Goal: Task Accomplishment & Management: Manage account settings

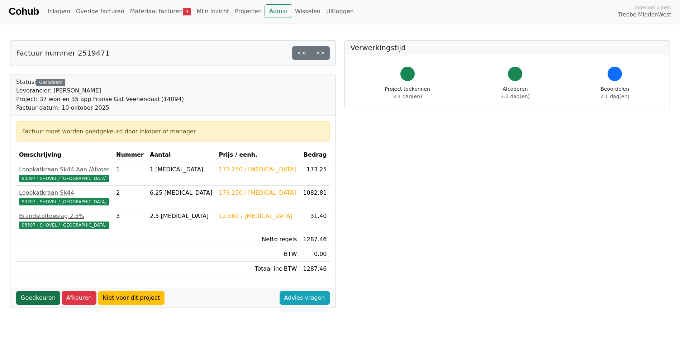
click at [38, 297] on link "Goedkeuren" at bounding box center [38, 298] width 44 height 14
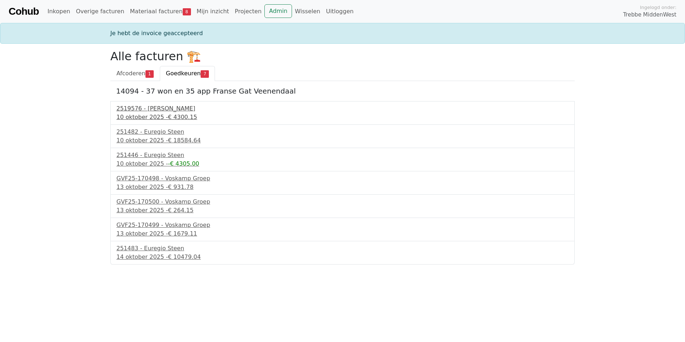
click at [174, 114] on span "€ 4300.15" at bounding box center [182, 117] width 29 height 7
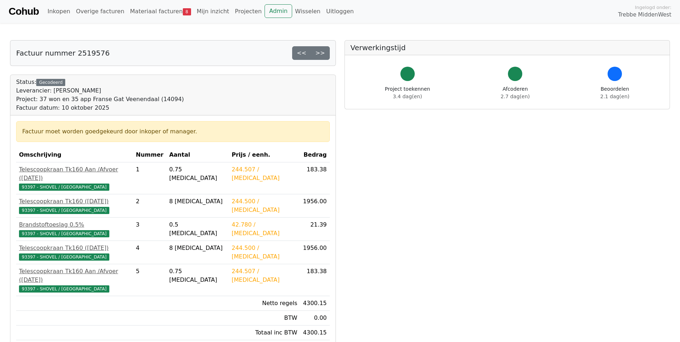
scroll to position [36, 0]
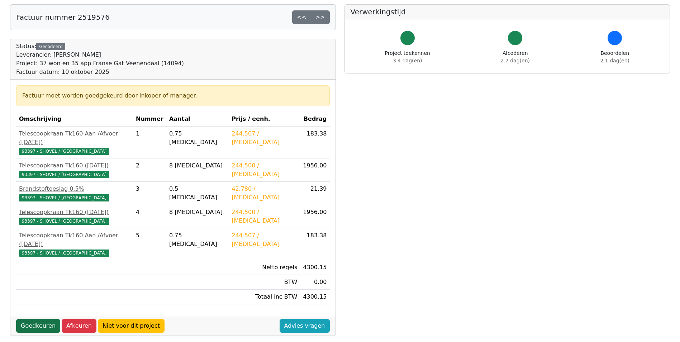
click at [43, 319] on link "Goedkeuren" at bounding box center [38, 326] width 44 height 14
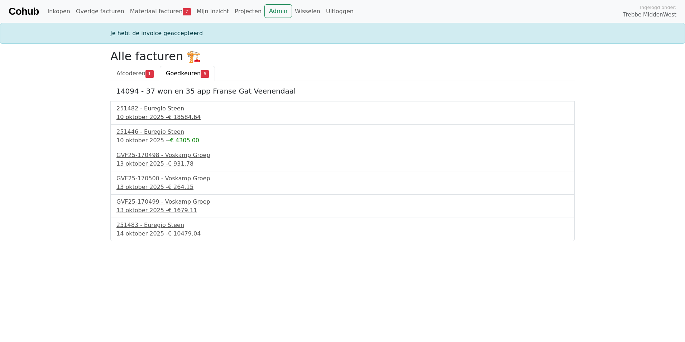
click at [144, 109] on div "251482 - Euregio Steen" at bounding box center [342, 108] width 452 height 9
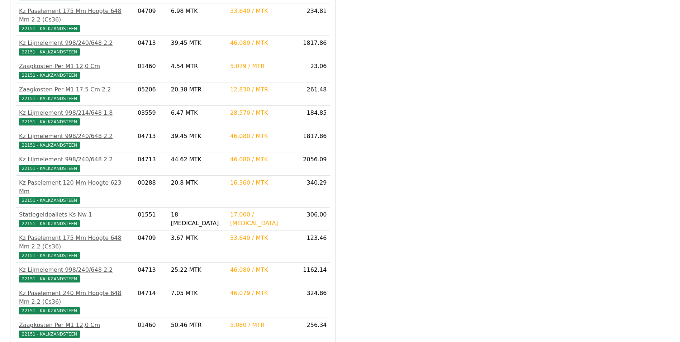
scroll to position [731, 0]
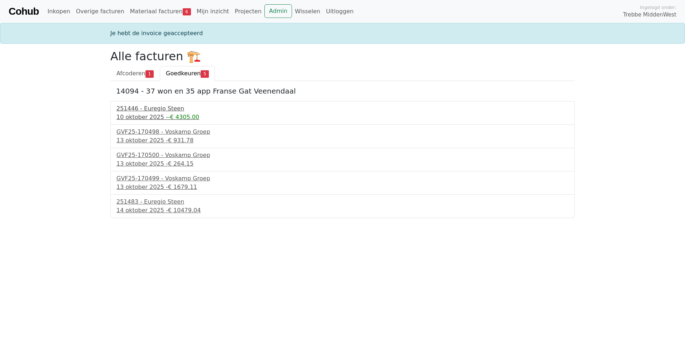
click at [146, 109] on div "251446 - Euregio Steen" at bounding box center [342, 108] width 452 height 9
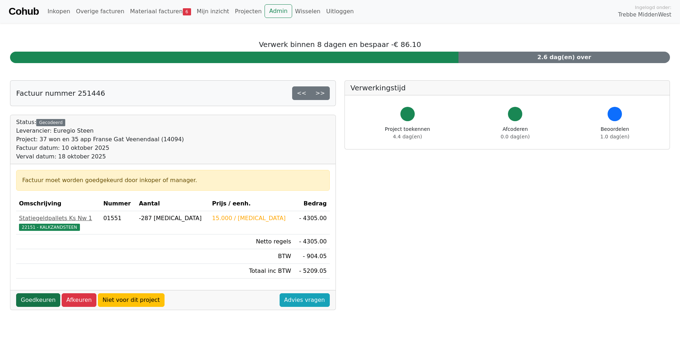
click at [40, 298] on link "Goedkeuren" at bounding box center [38, 300] width 44 height 14
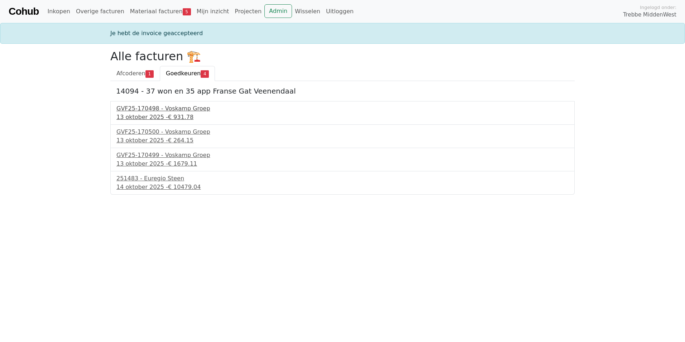
click at [173, 114] on span "€ 931.78" at bounding box center [180, 117] width 25 height 7
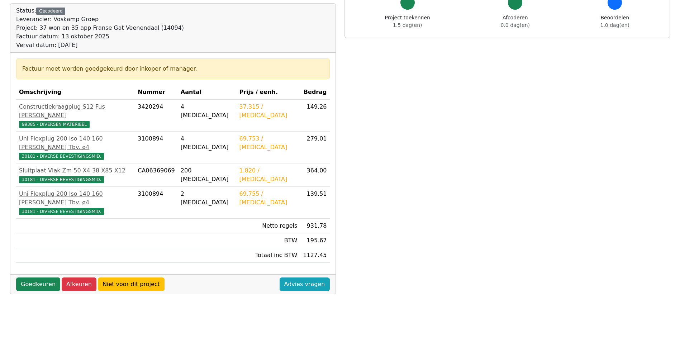
scroll to position [72, 0]
click at [30, 277] on link "Goedkeuren" at bounding box center [38, 284] width 44 height 14
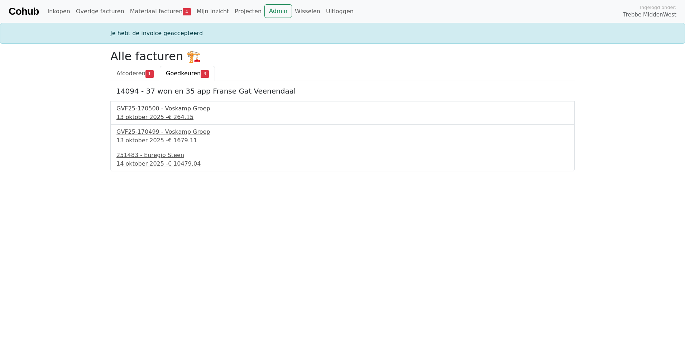
click at [137, 115] on div "13 oktober 2025 - € 264.15" at bounding box center [342, 117] width 452 height 9
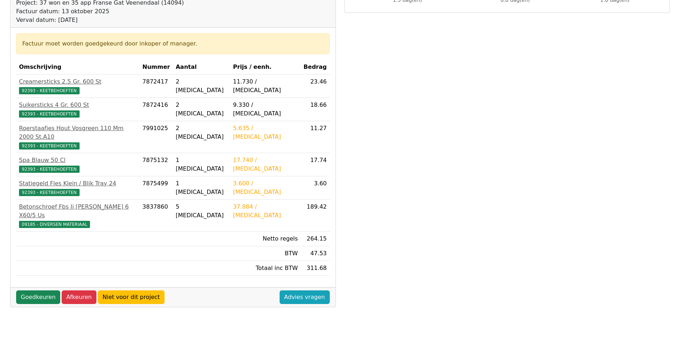
scroll to position [107, 0]
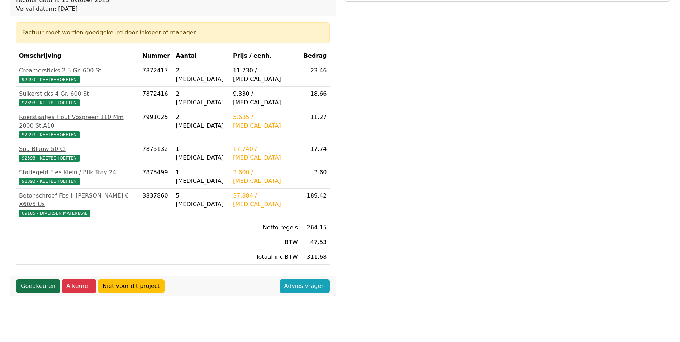
click at [38, 279] on link "Goedkeuren" at bounding box center [38, 286] width 44 height 14
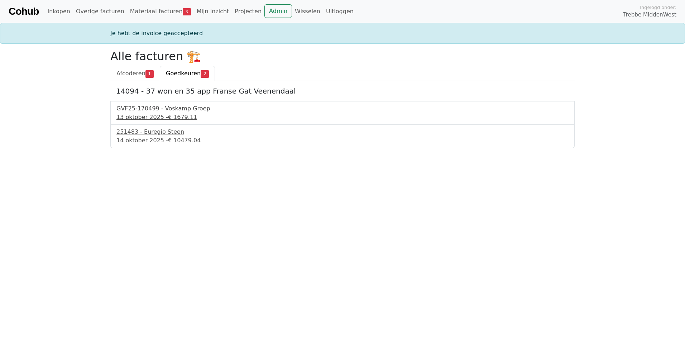
click at [180, 109] on div "GVF25-170499 - Voskamp Groep" at bounding box center [342, 108] width 452 height 9
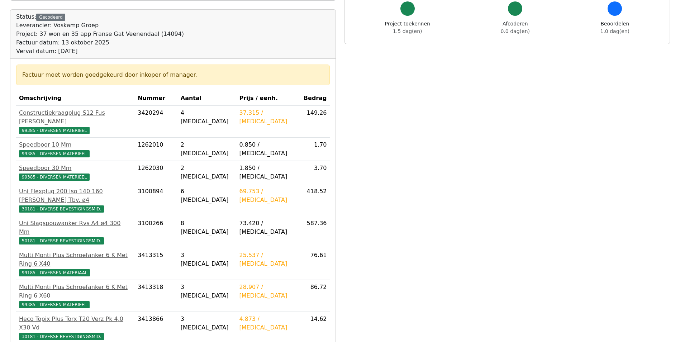
scroll to position [179, 0]
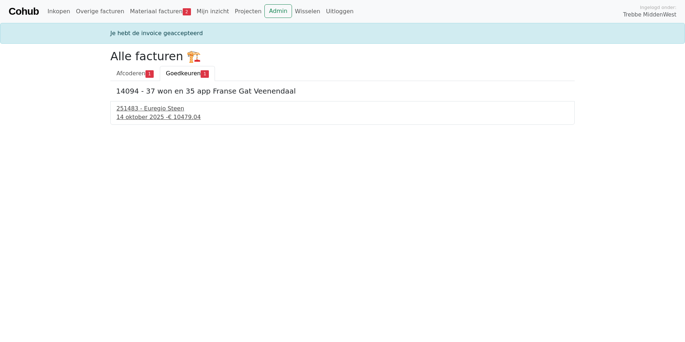
click at [168, 117] on span "€ 10479.04" at bounding box center [184, 117] width 33 height 7
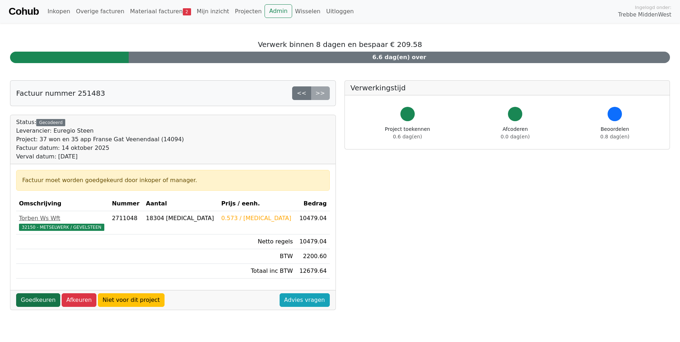
click at [35, 299] on link "Goedkeuren" at bounding box center [38, 300] width 44 height 14
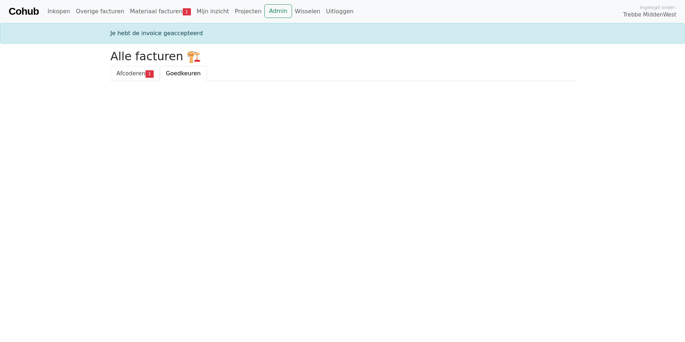
click at [126, 68] on link "Afcoderen 1" at bounding box center [134, 73] width 49 height 15
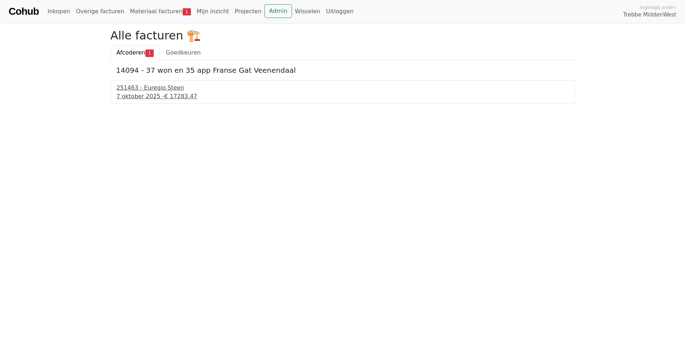
click at [148, 89] on div "251463 - Euregio Steen" at bounding box center [342, 87] width 452 height 9
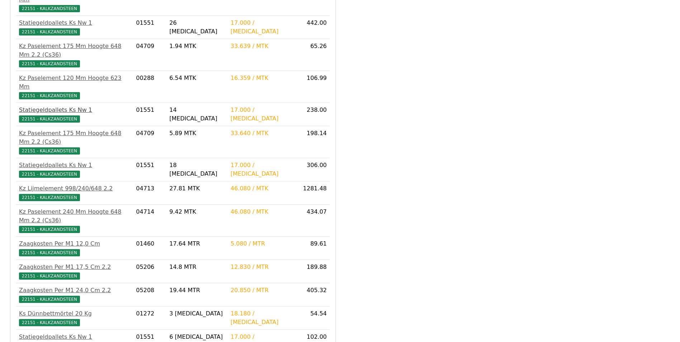
scroll to position [573, 0]
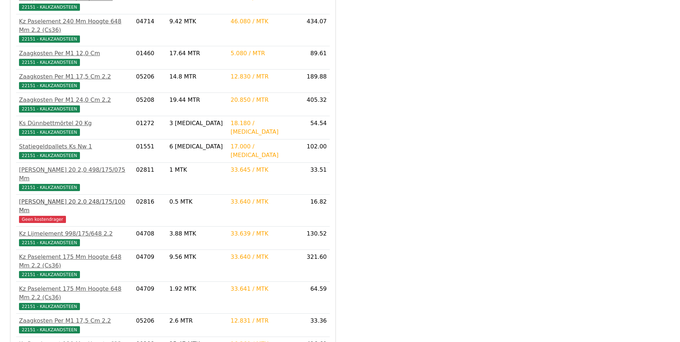
click at [94, 197] on div "[PERSON_NAME] 20 2.0 248/175/100 Mm" at bounding box center [74, 205] width 111 height 17
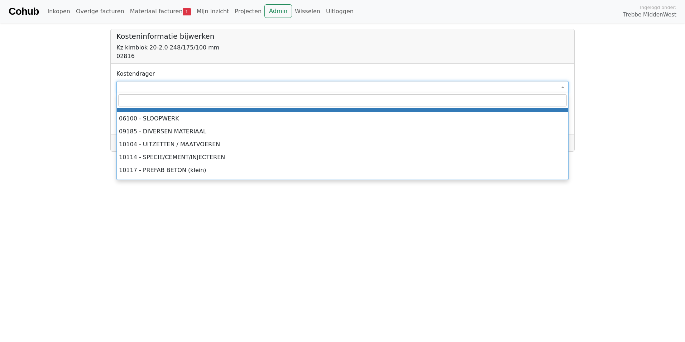
click at [161, 88] on span at bounding box center [342, 87] width 452 height 12
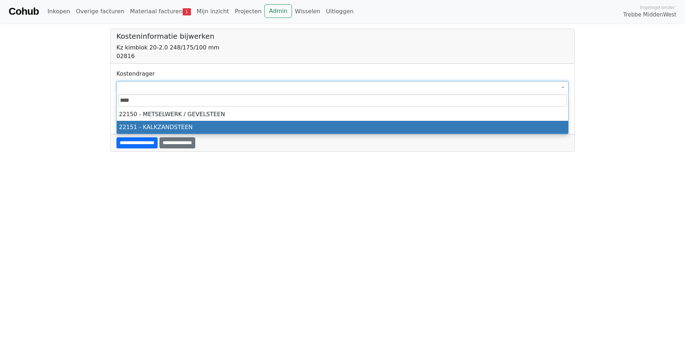
type input "****"
select select "****"
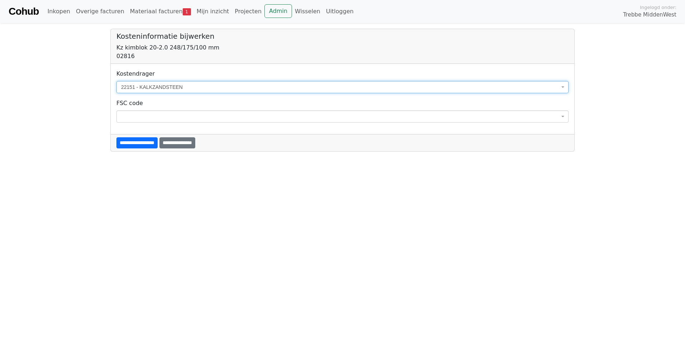
click at [157, 137] on div "**********" at bounding box center [343, 142] width 464 height 17
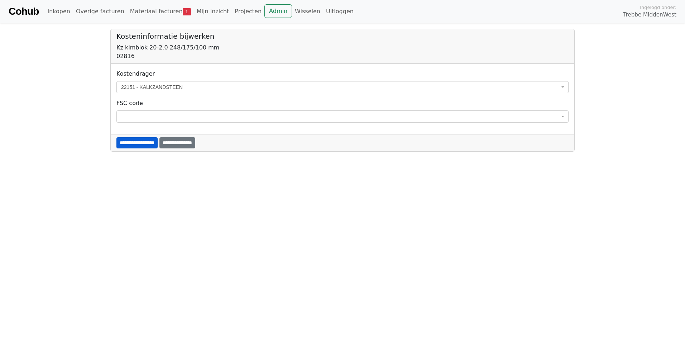
click at [157, 139] on input "**********" at bounding box center [136, 142] width 41 height 11
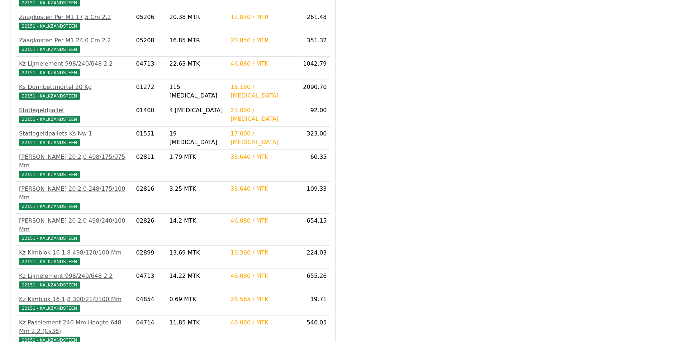
scroll to position [1101, 0]
